Goal: Task Accomplishment & Management: Manage account settings

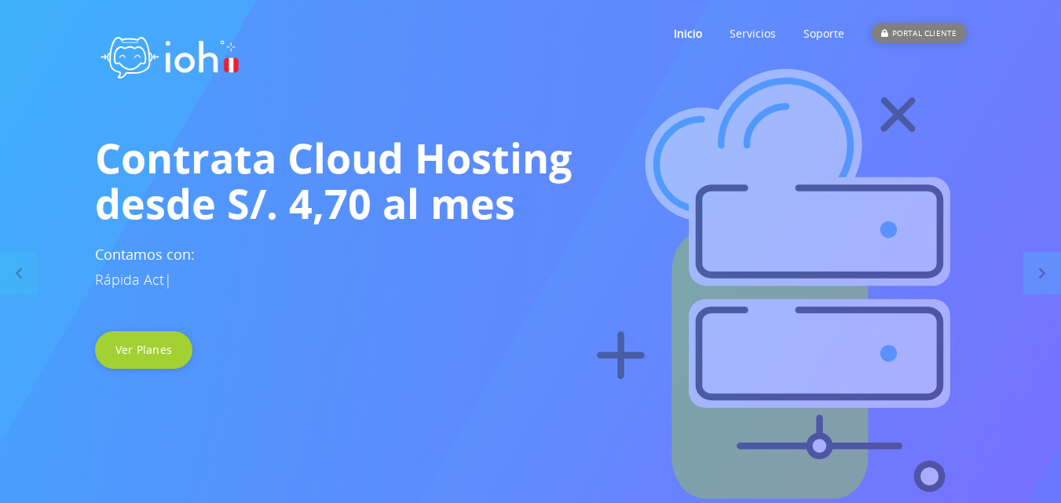
click at [915, 38] on div "PORTAL CLIENTE" at bounding box center [919, 33] width 94 height 20
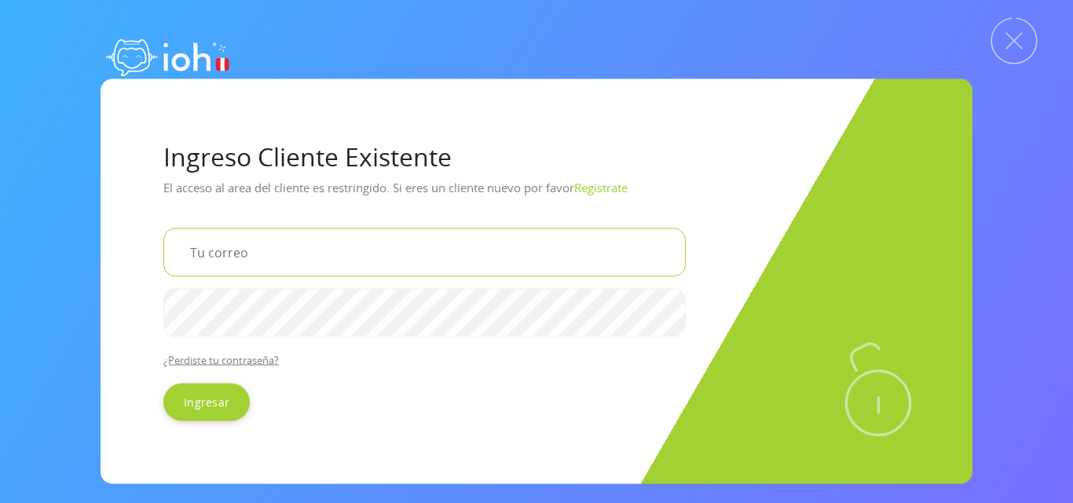
click at [305, 262] on input "email" at bounding box center [424, 252] width 522 height 49
type input "potentialperu@gmail.com"
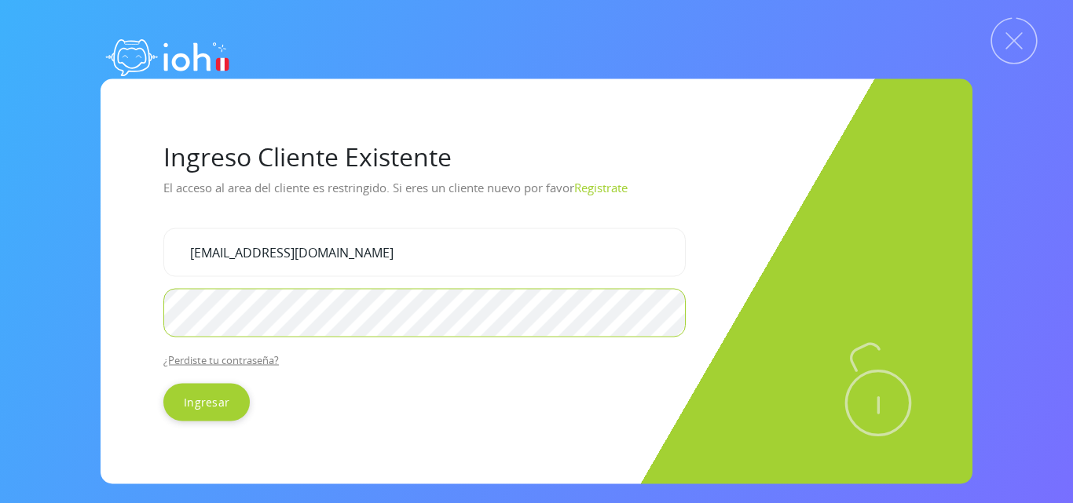
click at [163, 383] on input "Ingresar" at bounding box center [206, 402] width 86 height 38
